Goal: Task Accomplishment & Management: Use online tool/utility

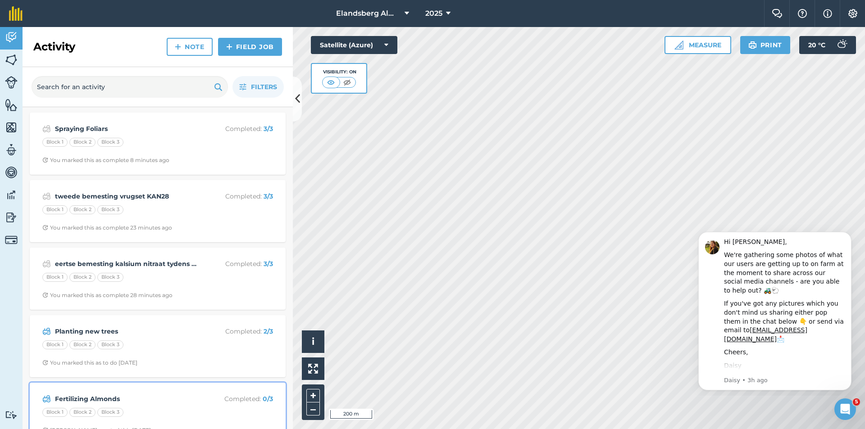
click at [158, 398] on strong "Fertilizing Almonds" at bounding box center [126, 399] width 143 height 10
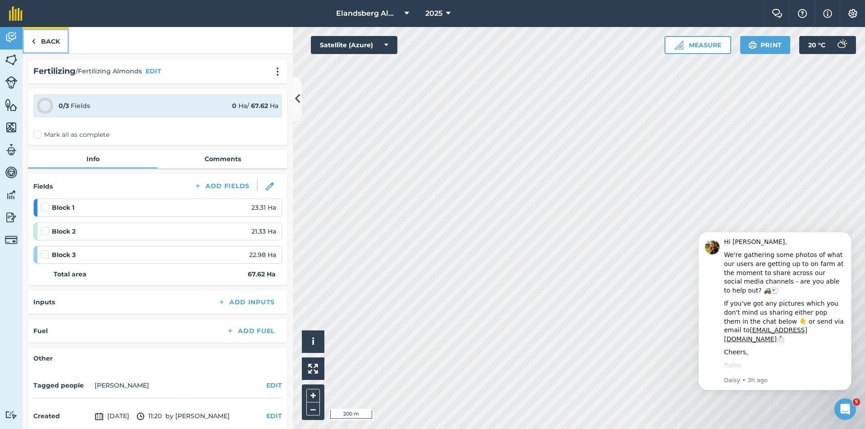
click at [41, 41] on link "Back" at bounding box center [46, 40] width 46 height 27
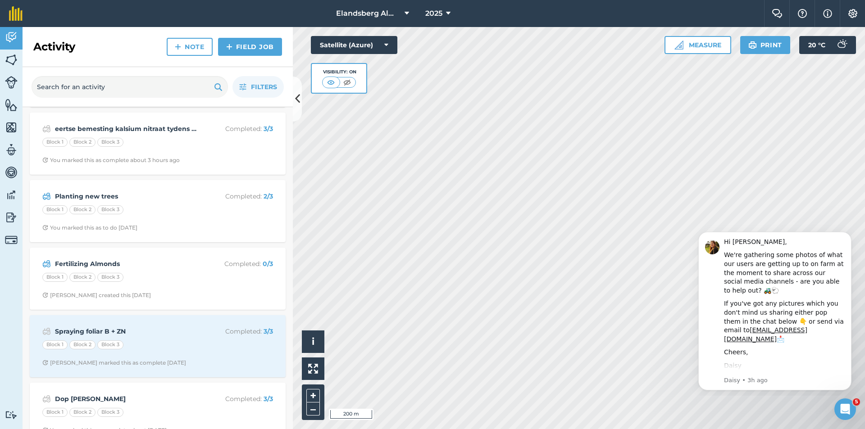
scroll to position [156, 0]
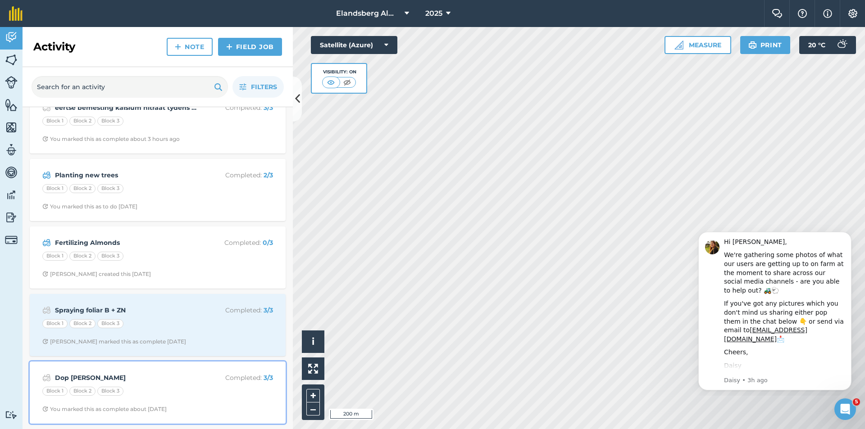
click at [161, 384] on div "Dop [PERSON_NAME] Completed : 3 / 3 Block 1 Block 2 Block 3 You marked this as …" at bounding box center [157, 392] width 245 height 51
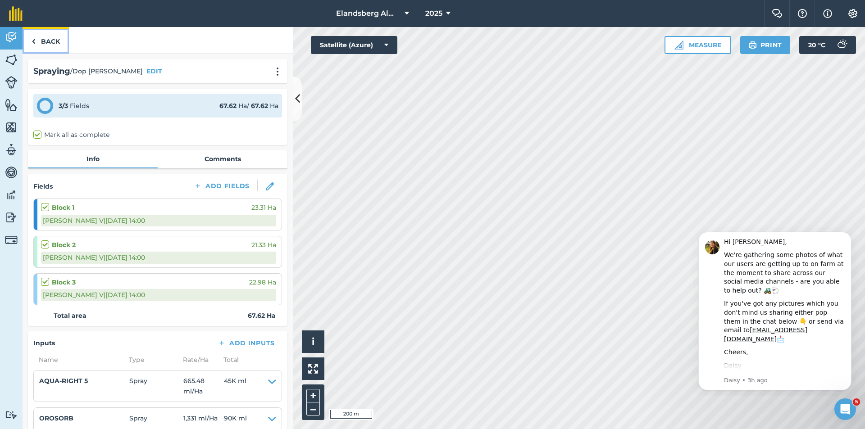
click at [45, 43] on link "Back" at bounding box center [46, 40] width 46 height 27
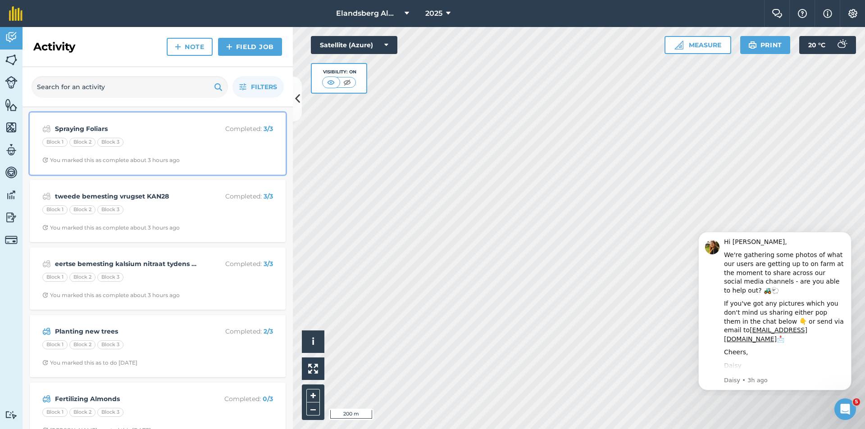
click at [130, 146] on div "Block 1 Block 2 Block 3" at bounding box center [157, 144] width 231 height 12
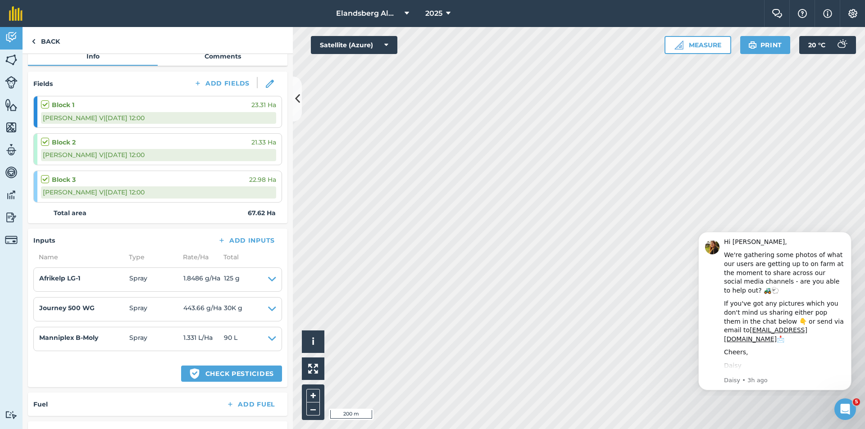
scroll to position [180, 0]
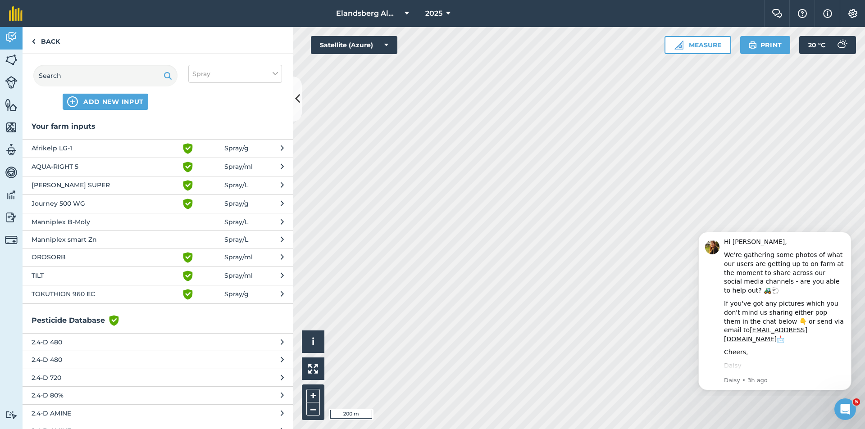
click at [94, 167] on span "AQUA-RIGHT 5" at bounding box center [105, 167] width 147 height 11
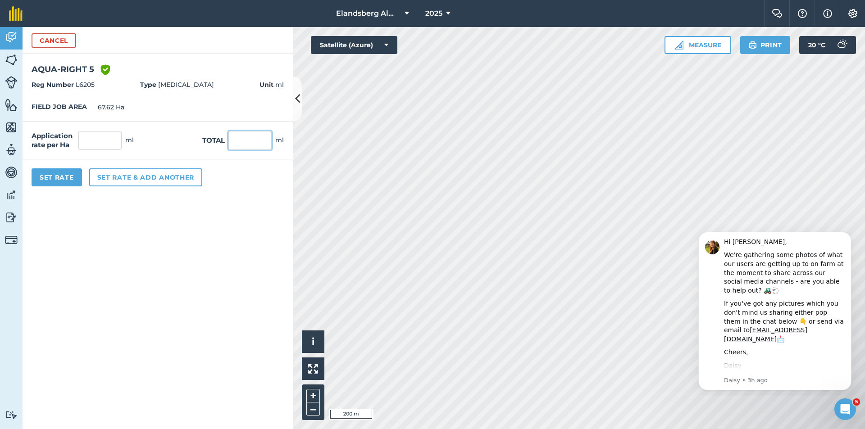
click at [242, 143] on input "text" at bounding box center [249, 140] width 43 height 19
type input "60"
type input "0.887"
click at [157, 180] on button "Set rate & add another" at bounding box center [145, 177] width 113 height 18
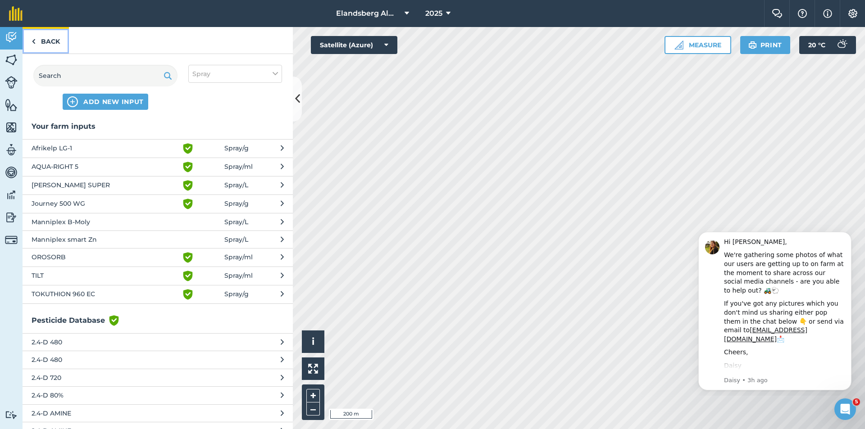
click at [45, 41] on link "Back" at bounding box center [46, 40] width 46 height 27
click at [38, 39] on link "Back" at bounding box center [46, 40] width 46 height 27
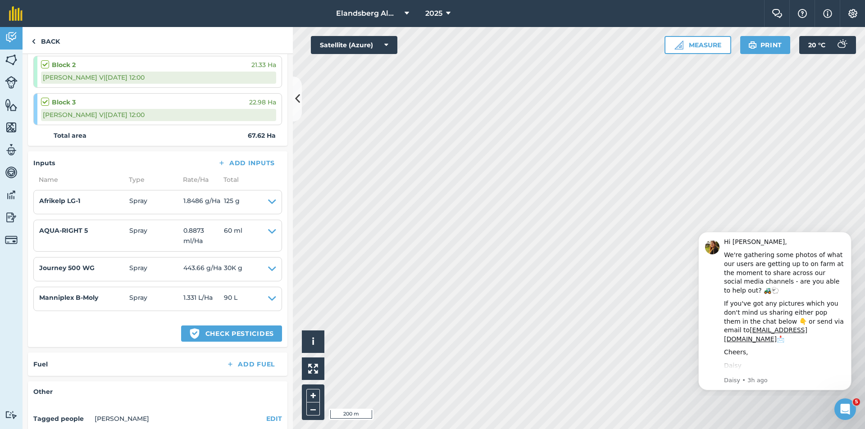
scroll to position [135, 0]
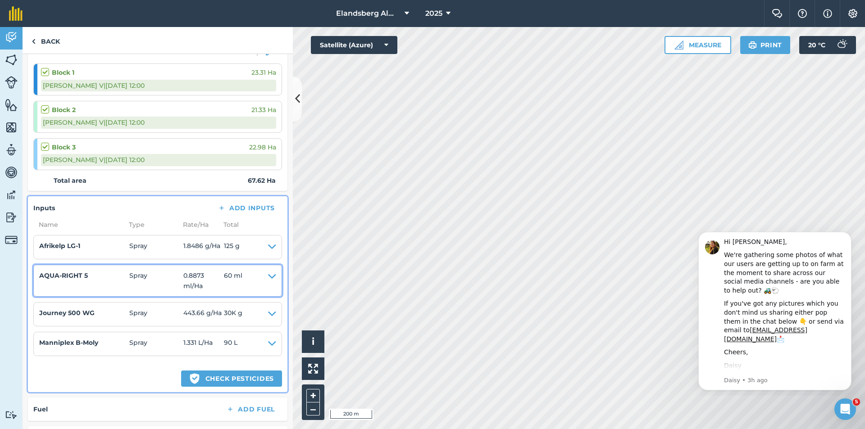
click at [268, 278] on icon at bounding box center [272, 281] width 8 height 20
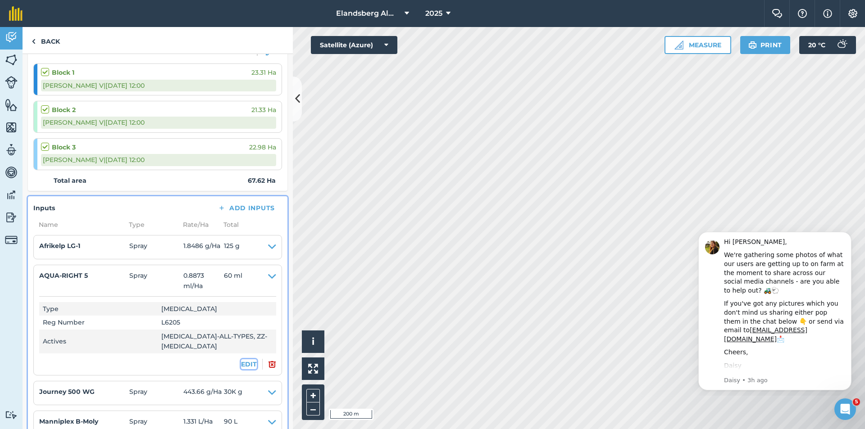
click at [241, 367] on button "EDIT" at bounding box center [249, 364] width 16 height 10
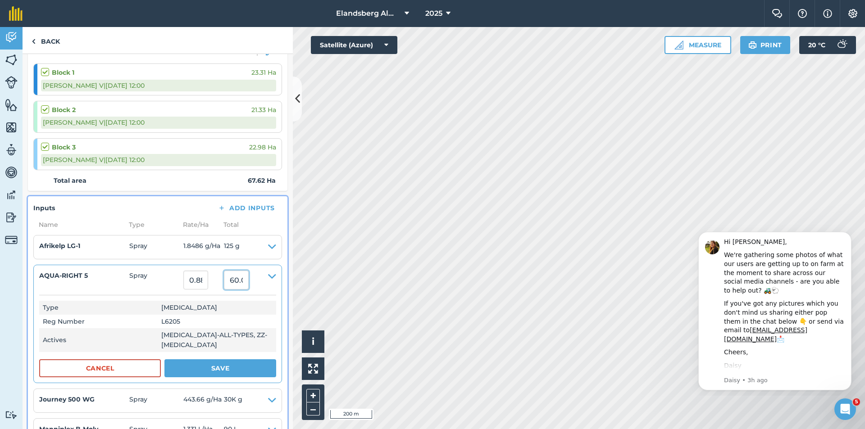
click at [247, 284] on input "60.000000925200005" at bounding box center [236, 280] width 25 height 19
type input "[CREDIT_CARD_NUMBER]"
type input "88,731,158,314,108.31"
type input "6,000,000,925,200,005"
click at [238, 376] on button "Save" at bounding box center [220, 368] width 112 height 18
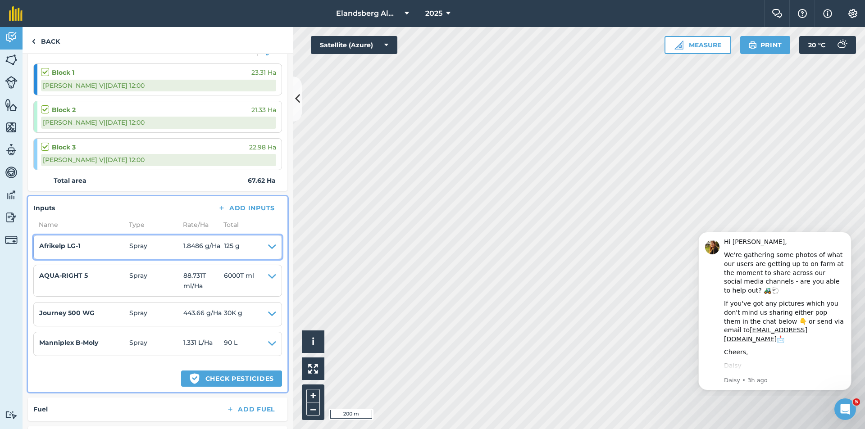
click at [268, 246] on icon at bounding box center [272, 247] width 8 height 13
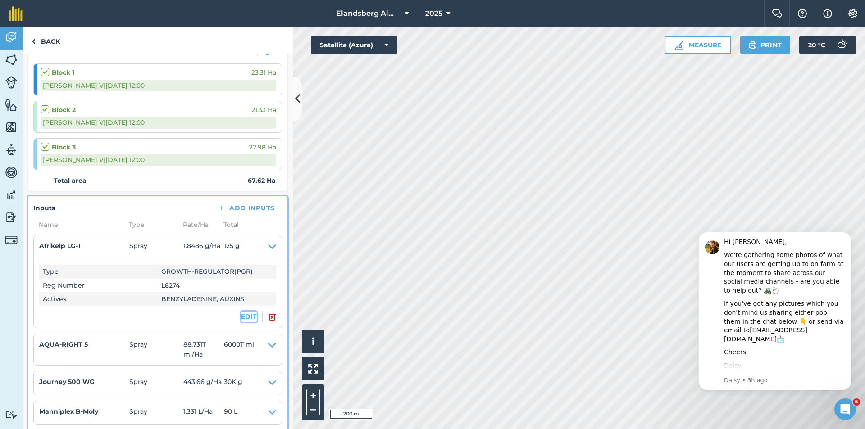
click at [241, 314] on button "EDIT" at bounding box center [249, 317] width 16 height 10
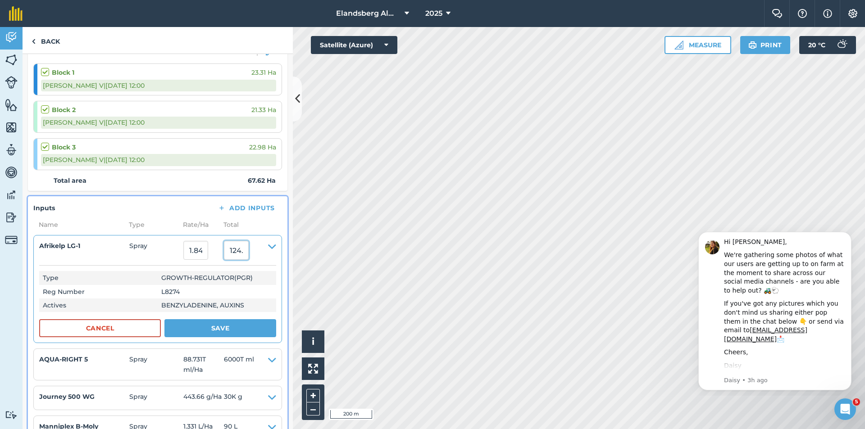
click at [239, 253] on input "124.99999911000002" at bounding box center [236, 250] width 25 height 19
click at [249, 250] on input ".99999911000002" at bounding box center [236, 250] width 25 height 19
click at [249, 250] on input "911000002" at bounding box center [236, 250] width 25 height 19
click at [249, 250] on input "0002" at bounding box center [236, 250] width 25 height 19
type input "0"
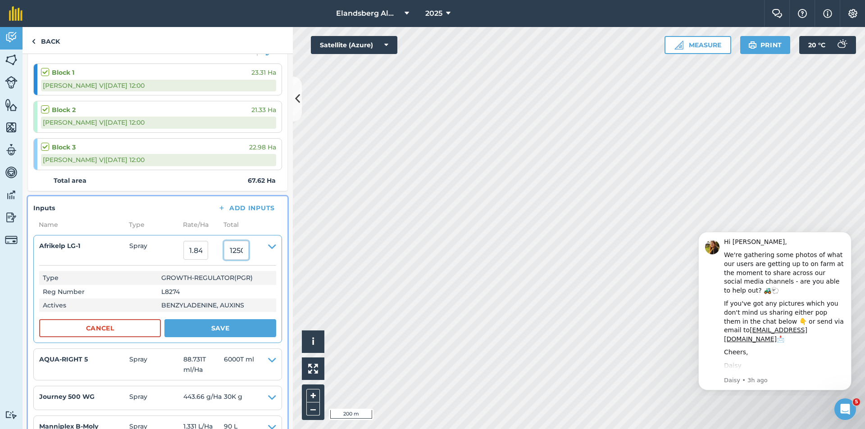
scroll to position [0, 0]
type input "125000"
type input "1,848.5655131617864"
type input "125,000"
click at [226, 331] on button "Save" at bounding box center [220, 328] width 112 height 18
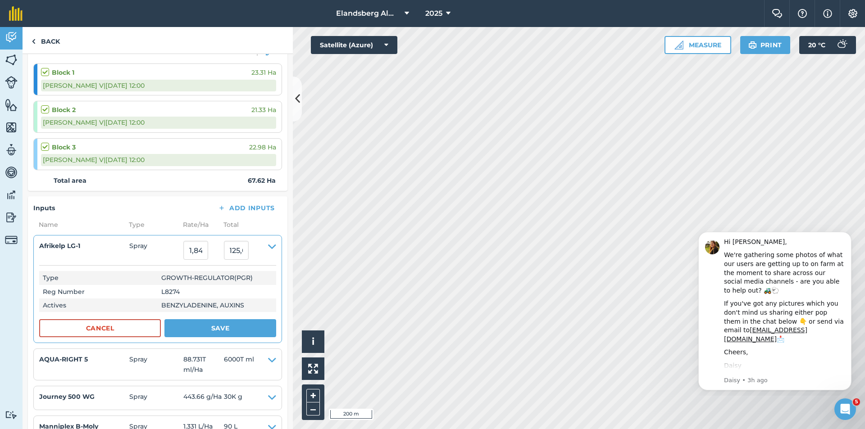
scroll to position [0, 0]
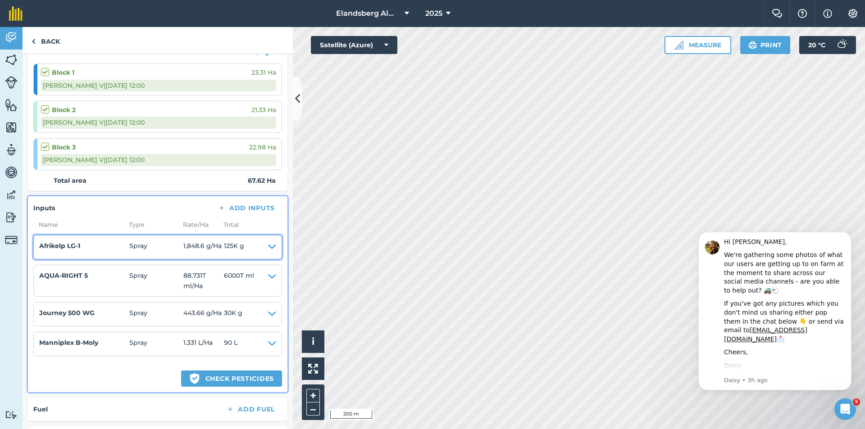
click at [268, 246] on icon at bounding box center [272, 247] width 8 height 13
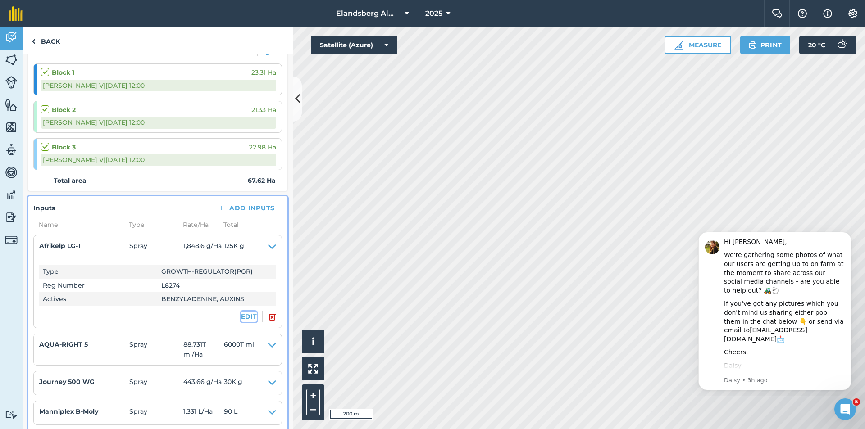
click at [241, 317] on button "EDIT" at bounding box center [249, 317] width 16 height 10
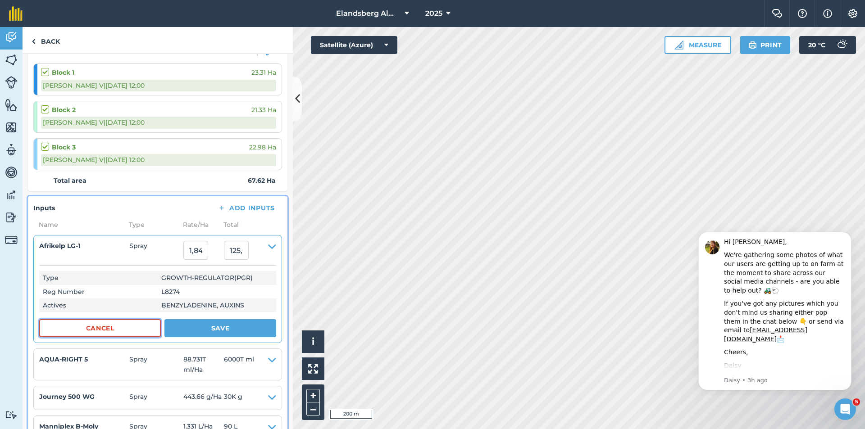
click at [143, 325] on button "Cancel" at bounding box center [100, 328] width 122 height 18
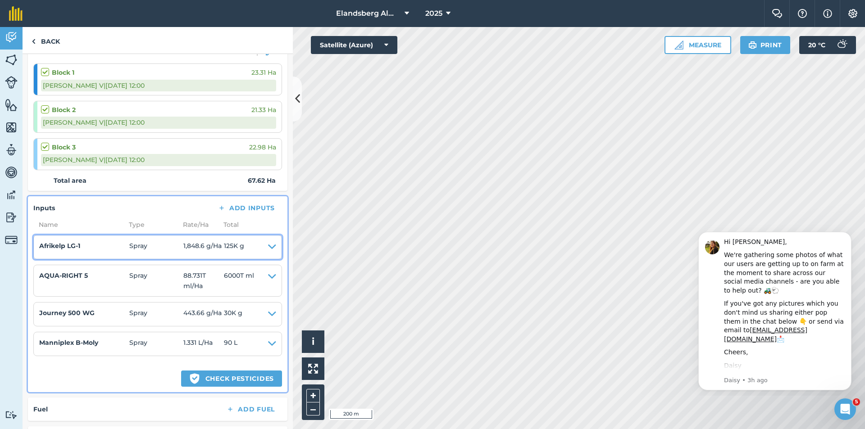
click at [268, 248] on icon at bounding box center [272, 247] width 8 height 13
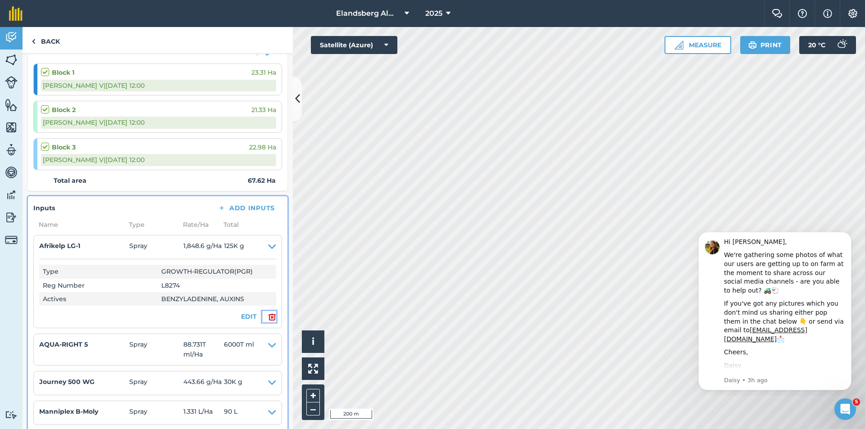
click at [268, 317] on img at bounding box center [272, 317] width 8 height 11
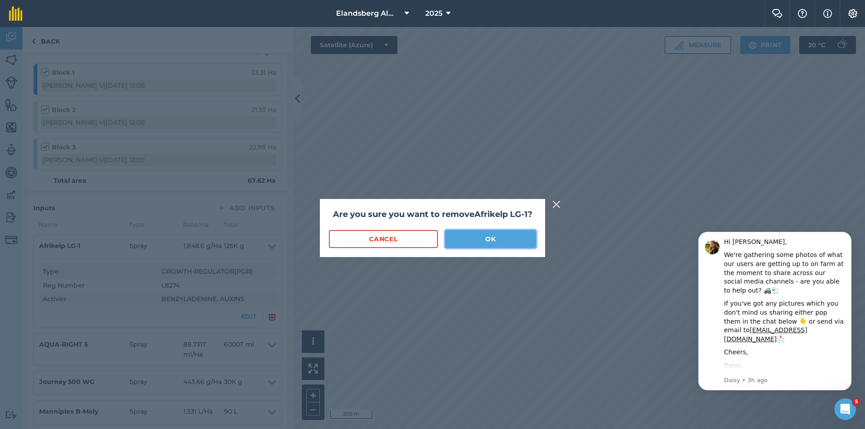
click at [463, 242] on button "OK" at bounding box center [490, 239] width 91 height 18
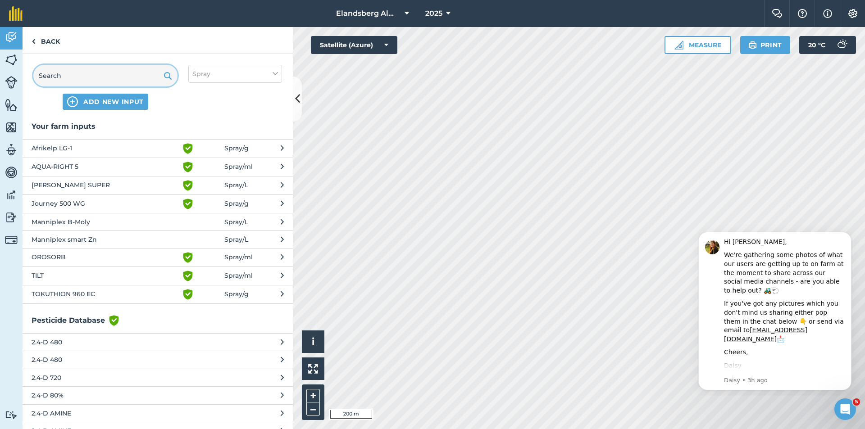
click at [54, 78] on input "text" at bounding box center [105, 76] width 144 height 22
